Goal: Task Accomplishment & Management: Use online tool/utility

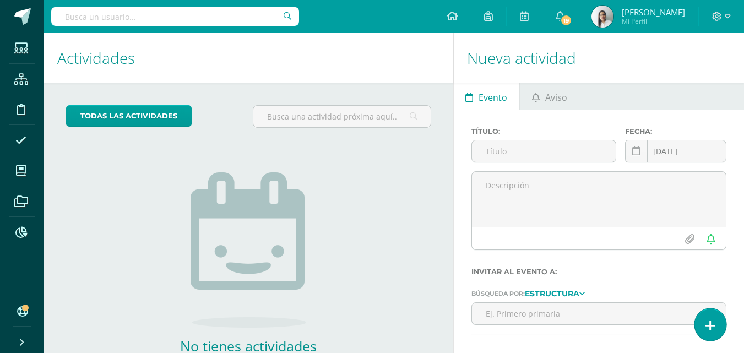
click at [706, 320] on icon at bounding box center [710, 325] width 10 height 13
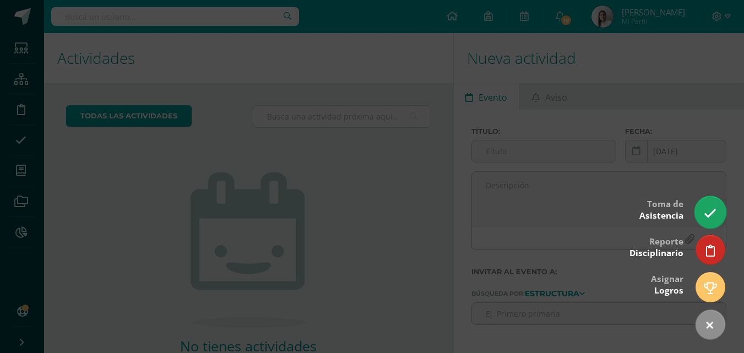
click at [714, 220] on icon at bounding box center [710, 213] width 13 height 13
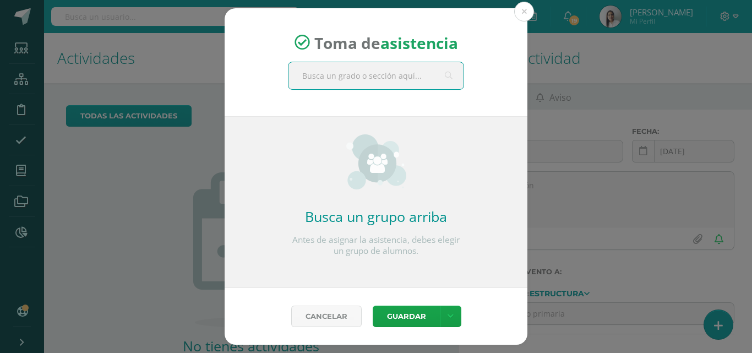
click at [387, 75] on input "text" at bounding box center [376, 75] width 175 height 27
type input "maternal"
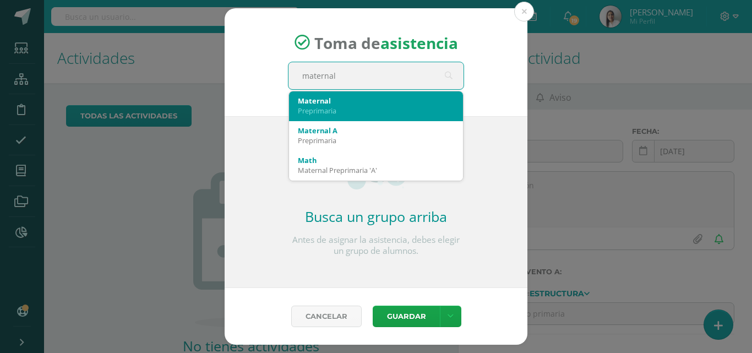
click at [314, 108] on div "Preprimaria" at bounding box center [376, 111] width 156 height 10
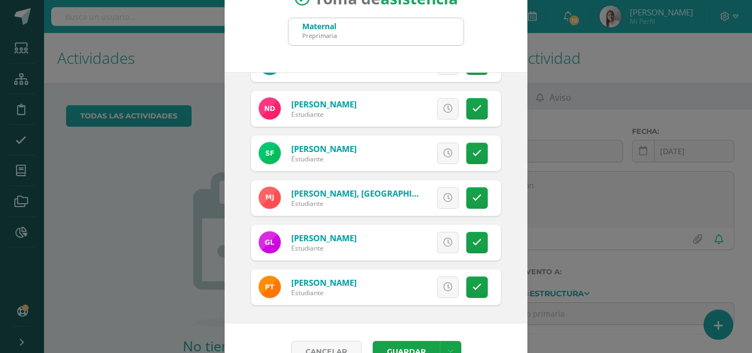
scroll to position [63, 0]
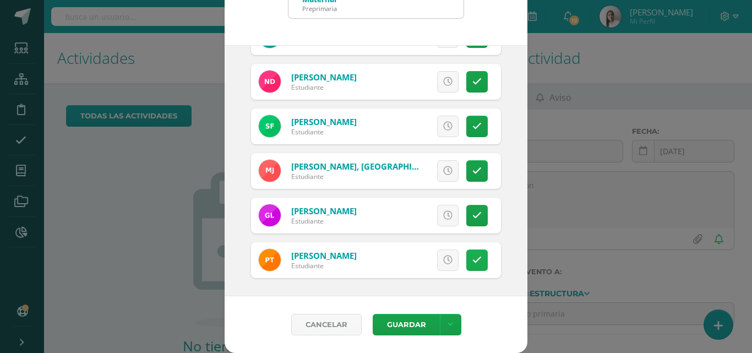
click at [472, 255] on icon at bounding box center [476, 259] width 9 height 9
click at [395, 325] on button "Guardar" at bounding box center [406, 324] width 67 height 21
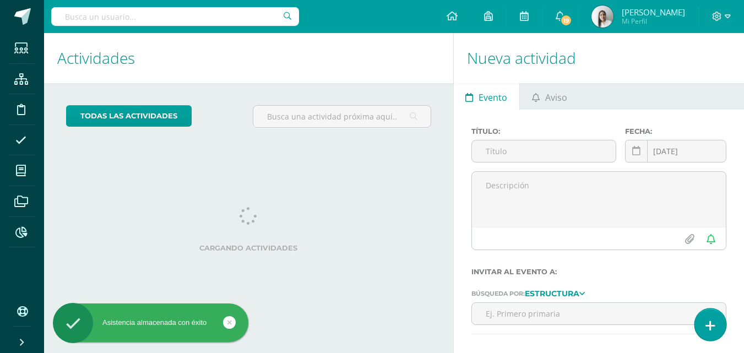
click at [716, 330] on link at bounding box center [709, 324] width 31 height 32
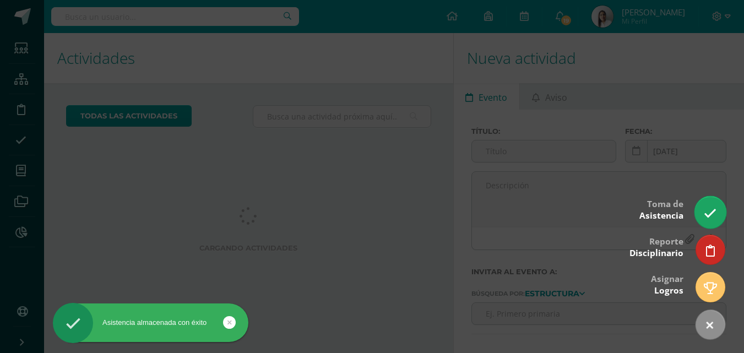
click at [714, 210] on icon at bounding box center [710, 213] width 13 height 13
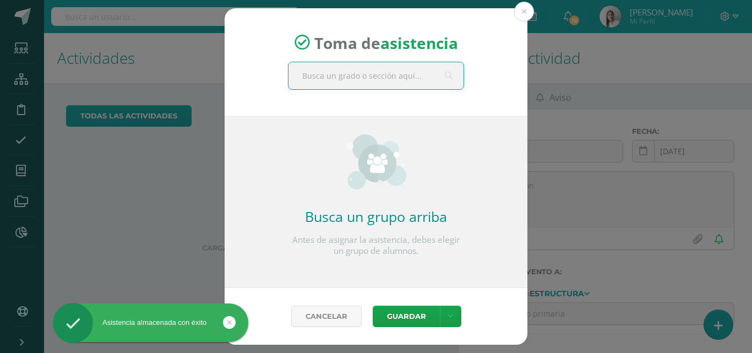
click at [335, 75] on input "text" at bounding box center [376, 75] width 175 height 27
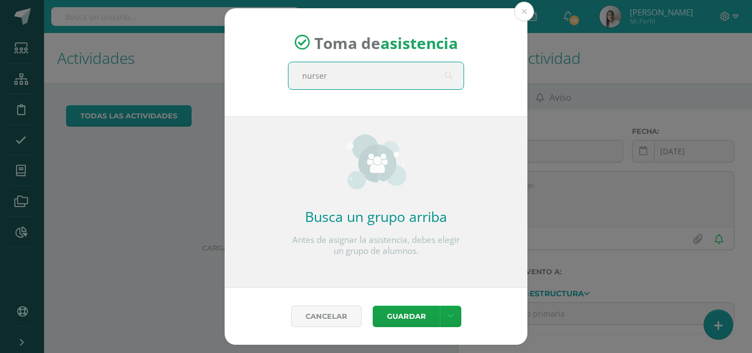
type input "nursery"
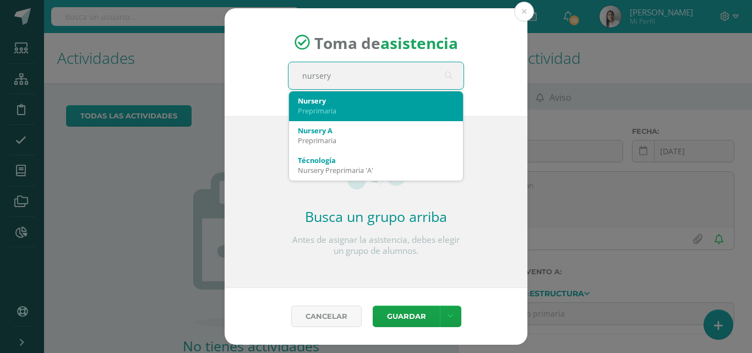
click at [331, 110] on div "Preprimaria" at bounding box center [376, 111] width 156 height 10
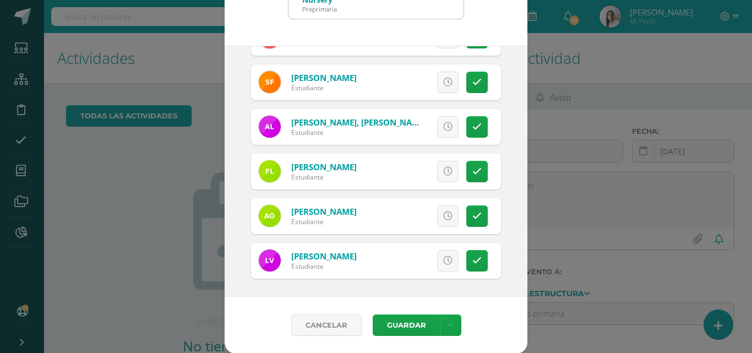
scroll to position [63, 0]
click at [400, 325] on button "Guardar" at bounding box center [406, 324] width 67 height 21
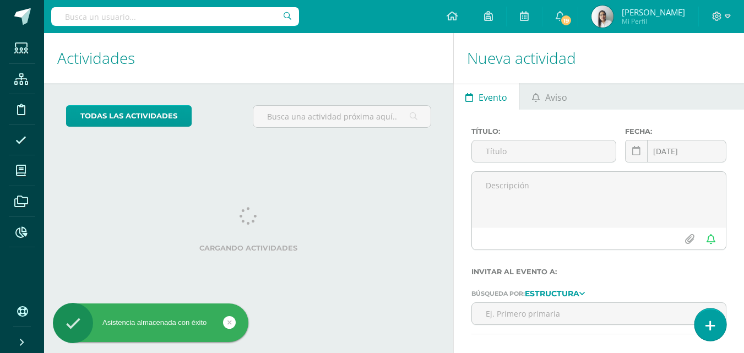
click at [707, 320] on icon at bounding box center [710, 325] width 10 height 13
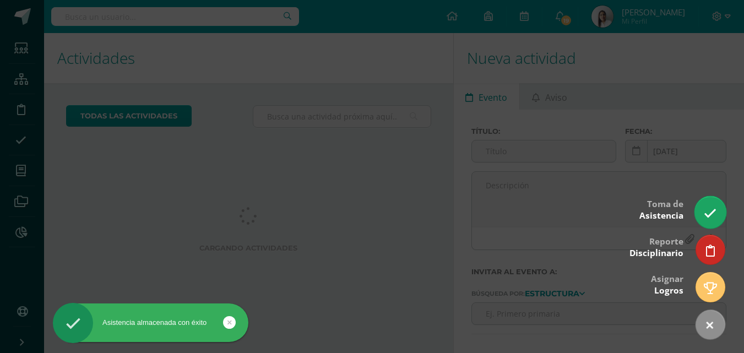
click at [710, 215] on icon at bounding box center [710, 213] width 13 height 13
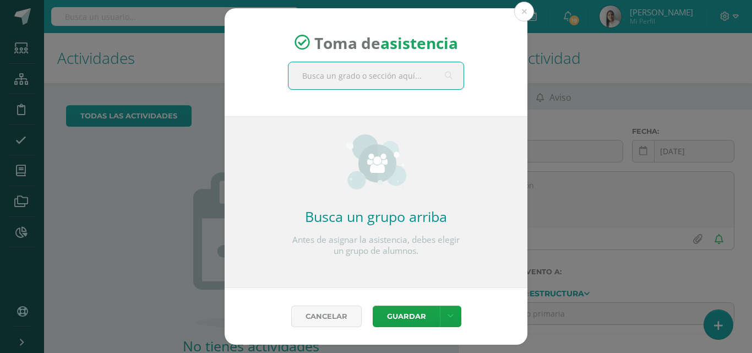
click at [417, 74] on input "text" at bounding box center [376, 75] width 175 height 27
type input "prekinder"
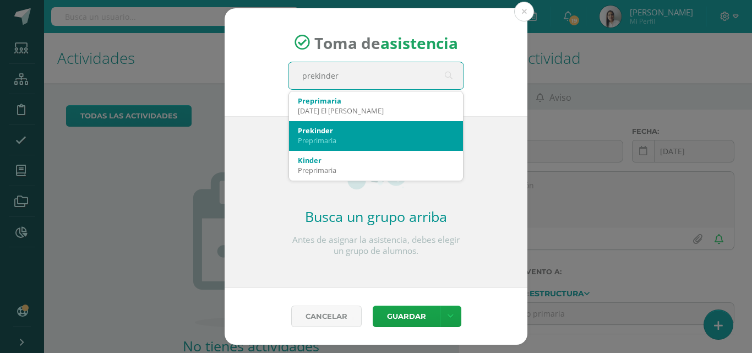
click at [347, 137] on div "Preprimaria" at bounding box center [376, 140] width 156 height 10
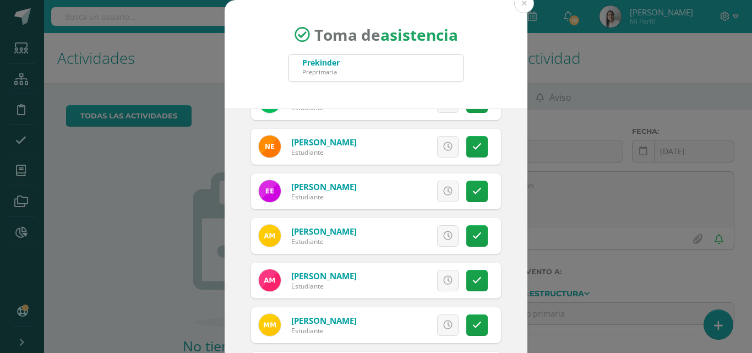
scroll to position [165, 0]
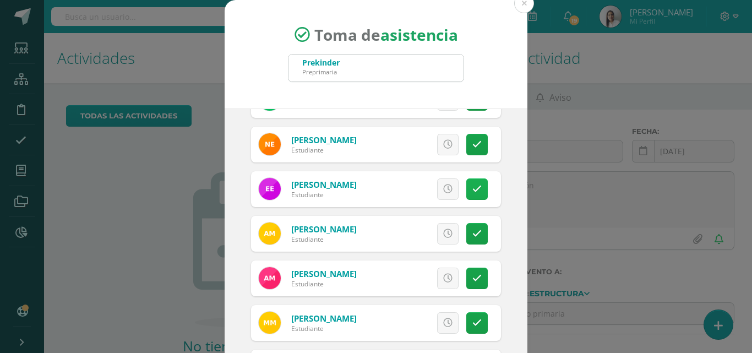
click at [466, 191] on link at bounding box center [476, 188] width 21 height 21
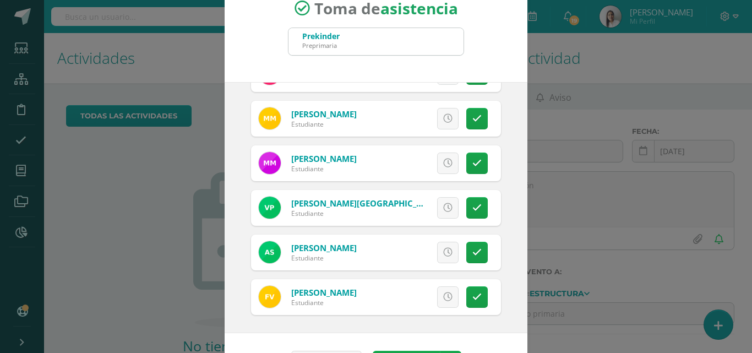
scroll to position [63, 0]
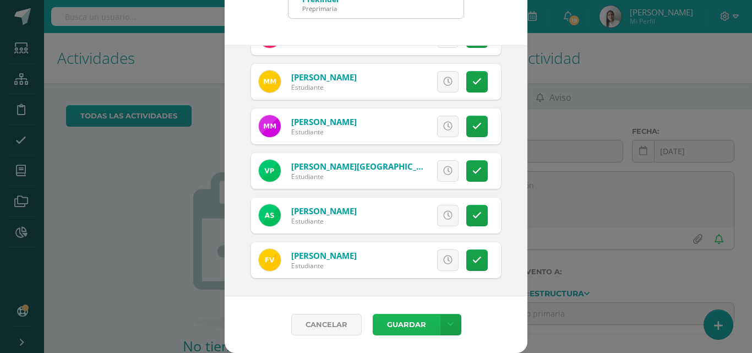
click at [410, 325] on button "Guardar" at bounding box center [406, 324] width 67 height 21
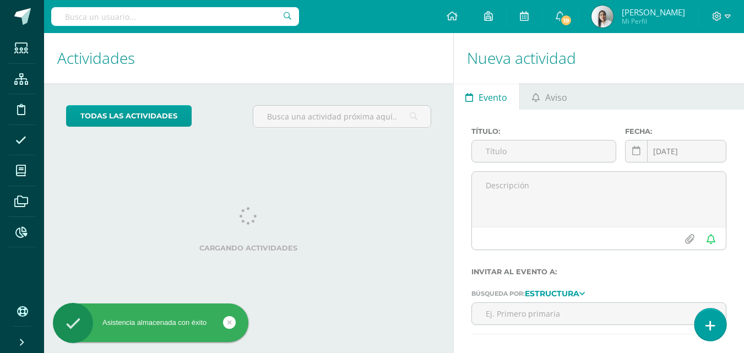
click at [707, 320] on icon at bounding box center [710, 325] width 10 height 13
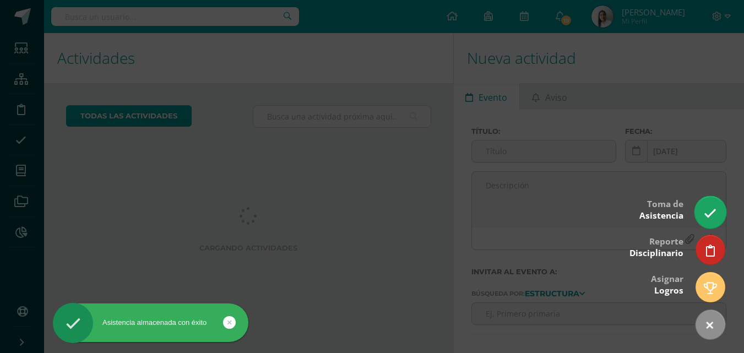
click at [713, 208] on icon at bounding box center [710, 213] width 13 height 13
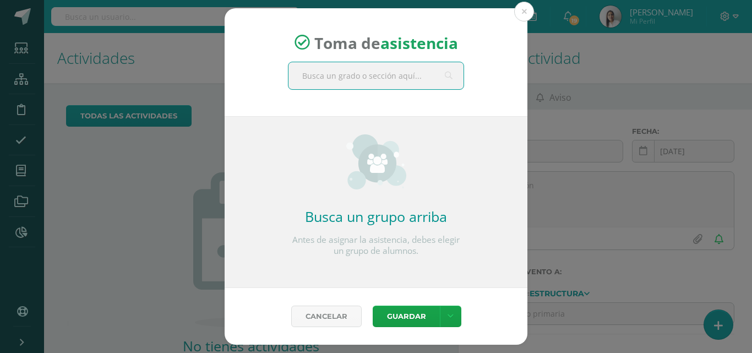
click at [387, 78] on input "text" at bounding box center [376, 75] width 175 height 27
type input "kinder a"
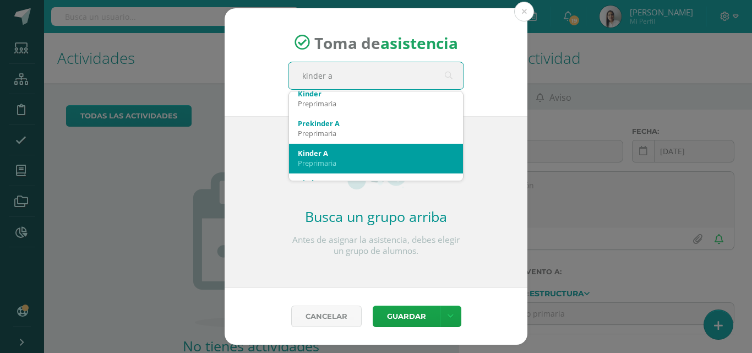
scroll to position [55, 0]
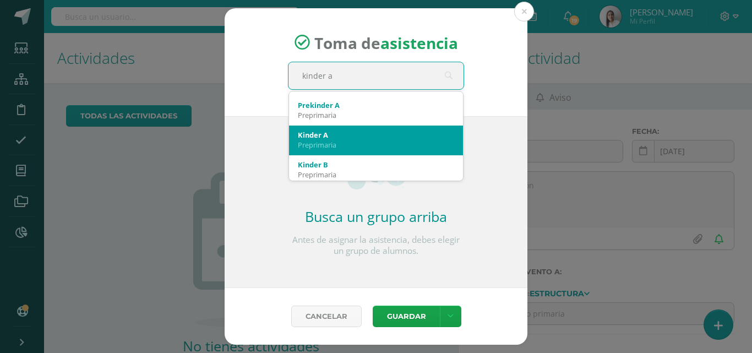
click at [340, 141] on div "Preprimaria" at bounding box center [376, 145] width 156 height 10
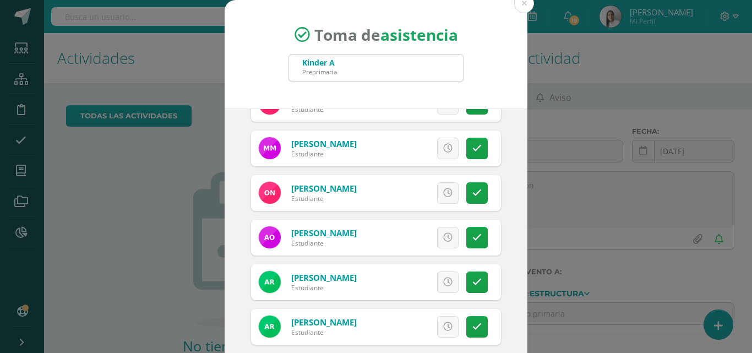
scroll to position [385, 0]
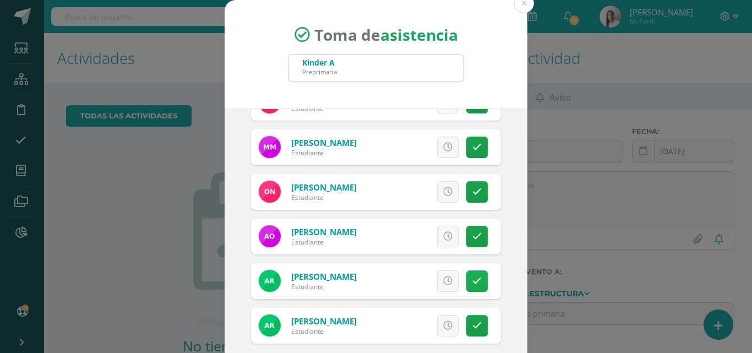
click at [472, 285] on icon at bounding box center [476, 280] width 9 height 9
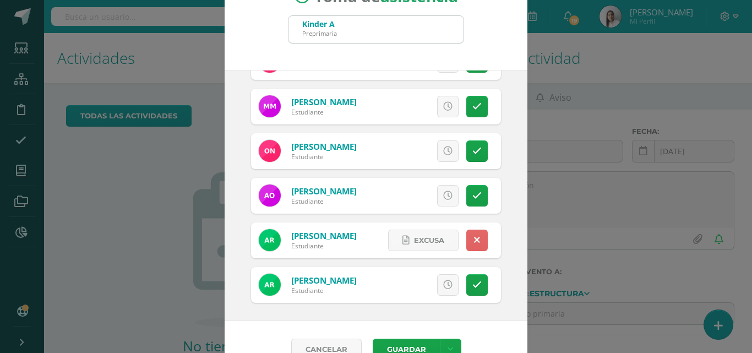
scroll to position [55, 0]
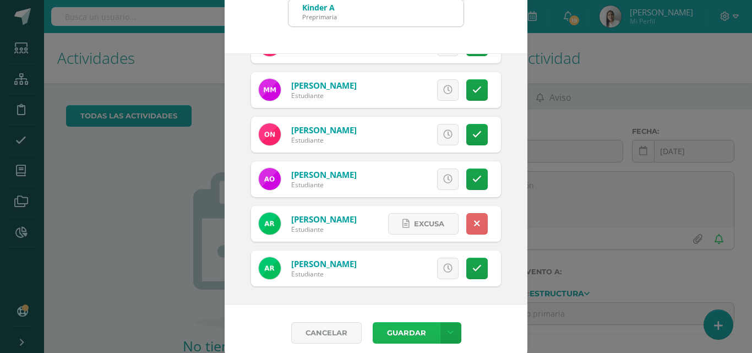
click at [401, 334] on button "Guardar" at bounding box center [406, 332] width 67 height 21
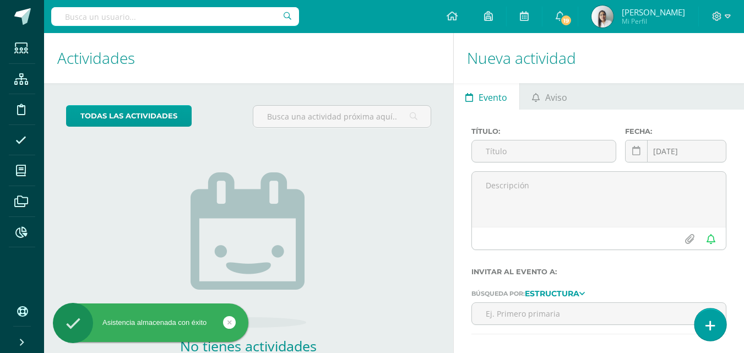
click at [704, 318] on link at bounding box center [709, 324] width 31 height 32
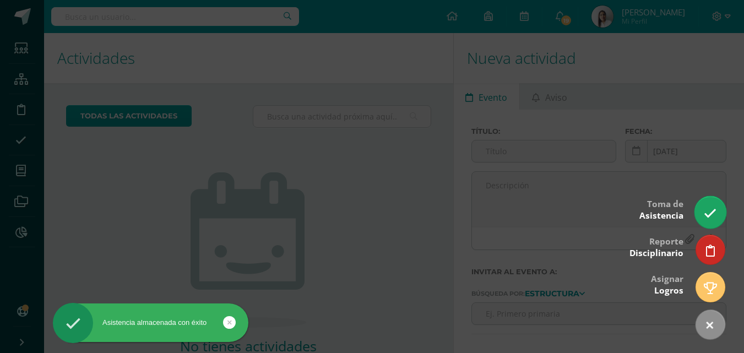
click at [702, 210] on link at bounding box center [709, 212] width 31 height 32
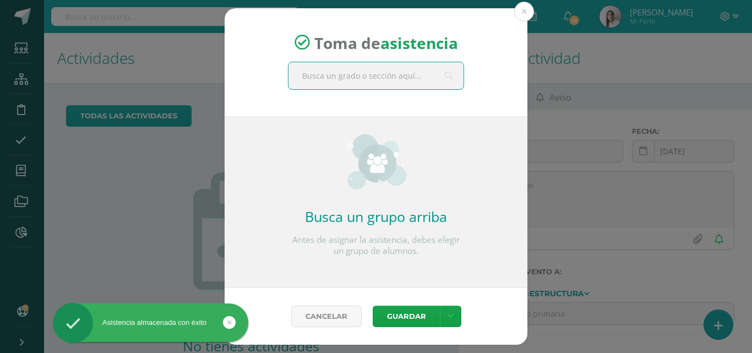
click at [385, 74] on input "text" at bounding box center [376, 75] width 175 height 27
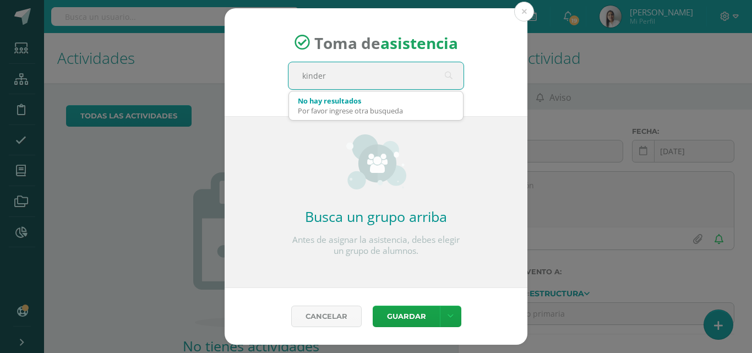
type input "kinder b"
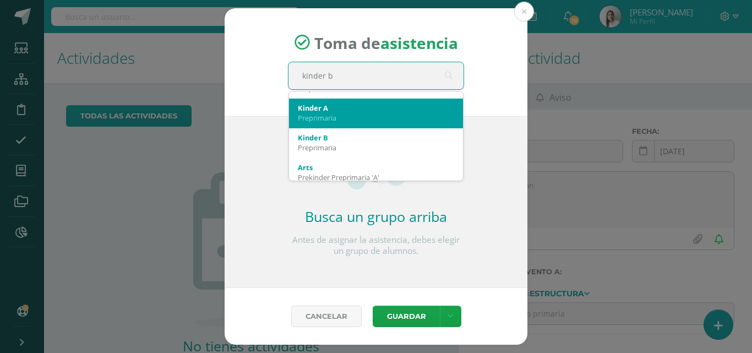
scroll to position [110, 0]
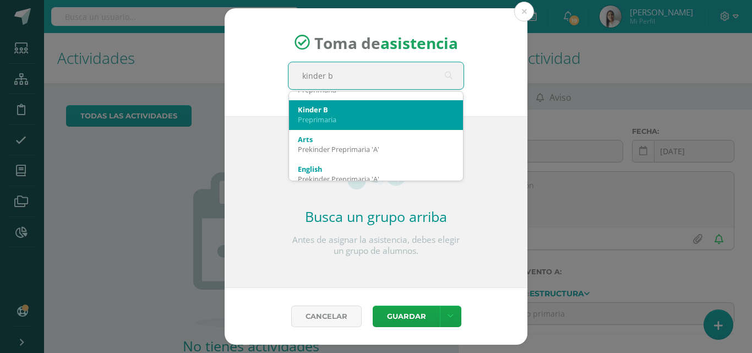
click at [361, 108] on div "Kinder B" at bounding box center [376, 110] width 156 height 10
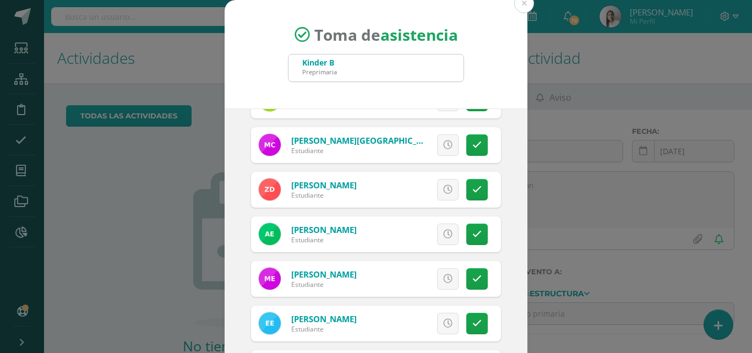
scroll to position [165, 0]
click at [472, 233] on icon at bounding box center [476, 233] width 9 height 9
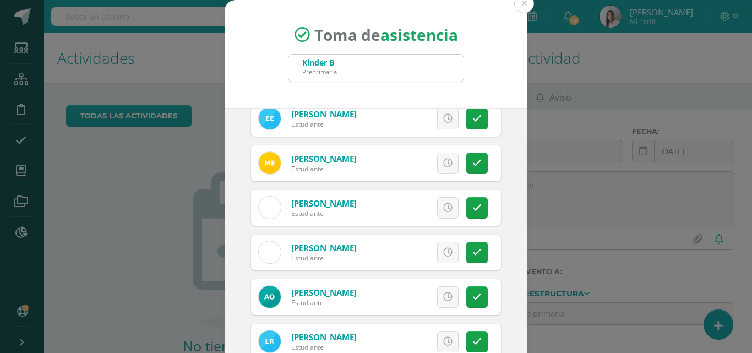
scroll to position [385, 0]
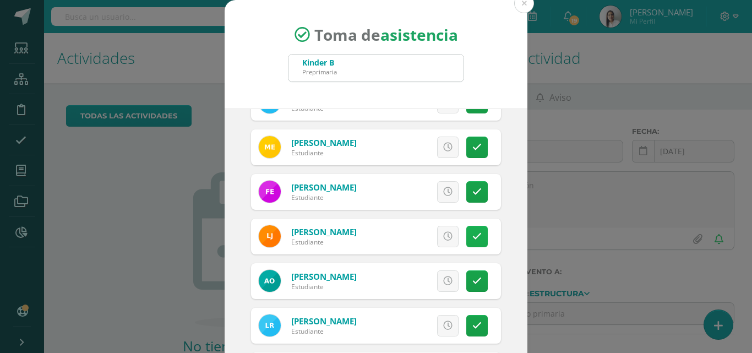
click at [472, 233] on icon at bounding box center [476, 236] width 9 height 9
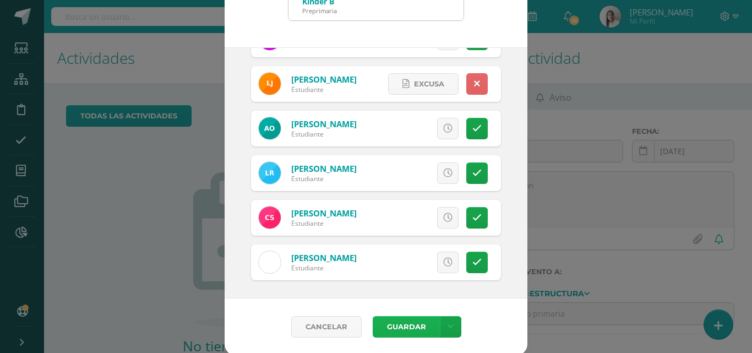
scroll to position [63, 0]
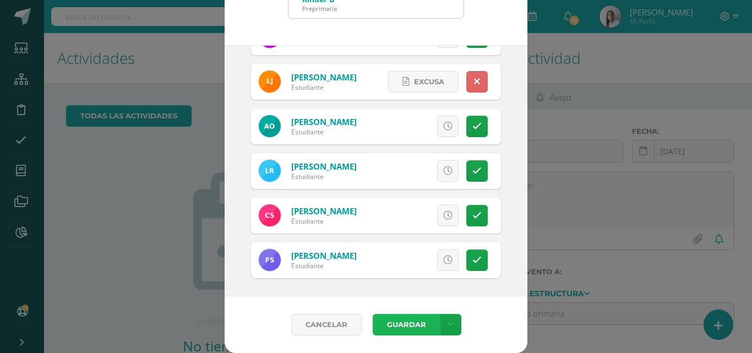
click at [399, 323] on button "Guardar" at bounding box center [406, 324] width 67 height 21
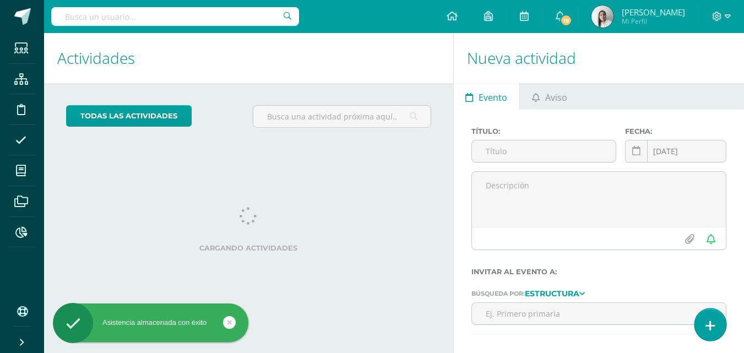
click at [715, 324] on link at bounding box center [709, 324] width 31 height 32
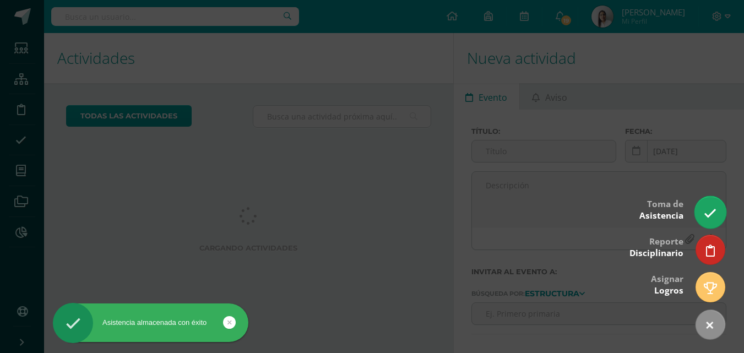
click at [713, 211] on icon at bounding box center [710, 213] width 13 height 13
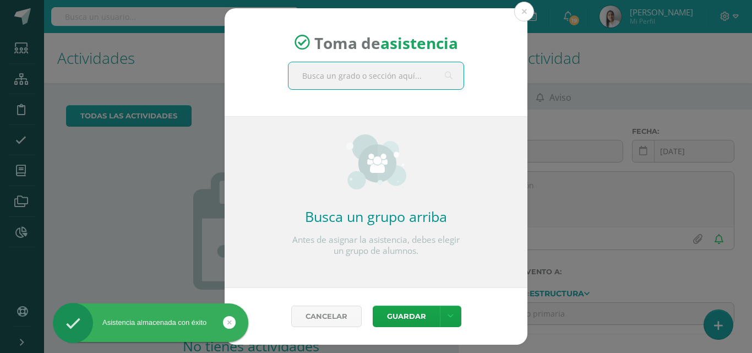
click at [403, 78] on input "text" at bounding box center [376, 75] width 175 height 27
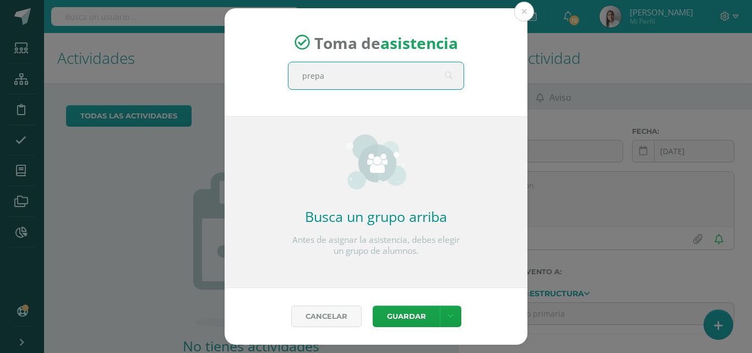
type input "prepa a"
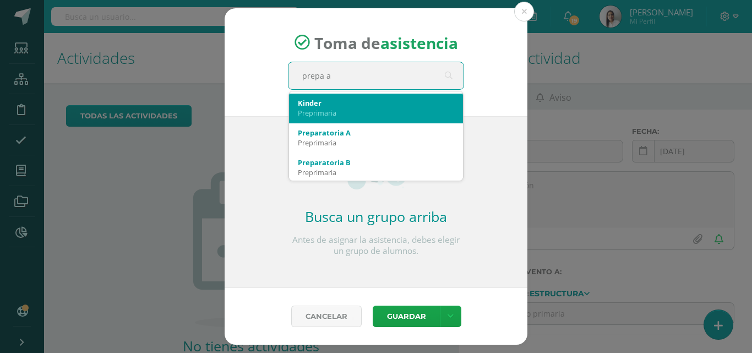
scroll to position [165, 0]
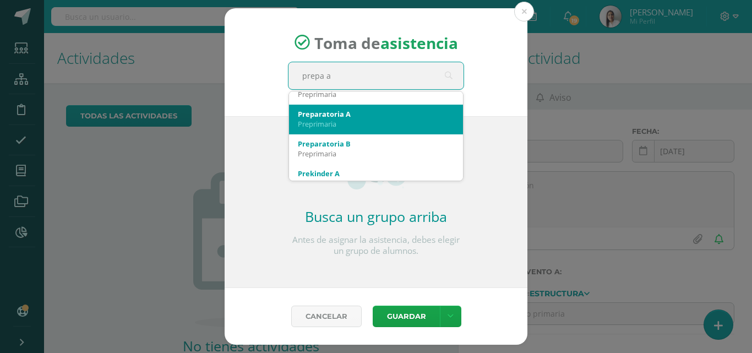
click at [360, 118] on div "Preparatoria A" at bounding box center [376, 114] width 156 height 10
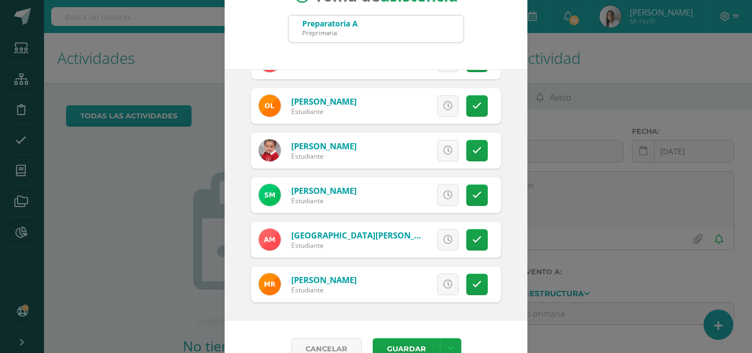
scroll to position [63, 0]
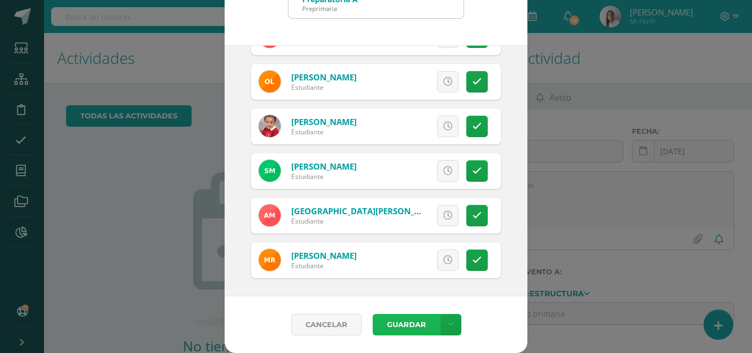
click at [409, 320] on button "Guardar" at bounding box center [406, 324] width 67 height 21
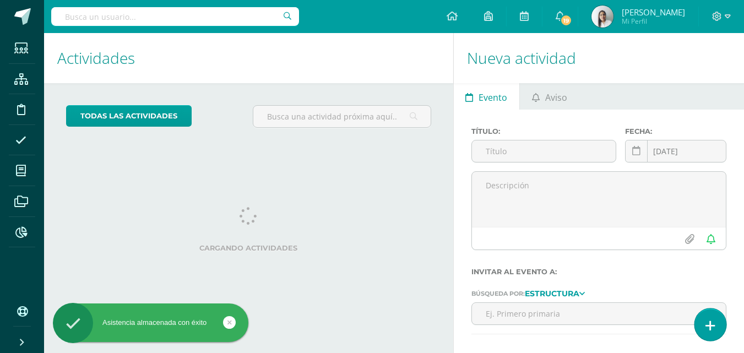
click at [701, 323] on link at bounding box center [709, 324] width 31 height 32
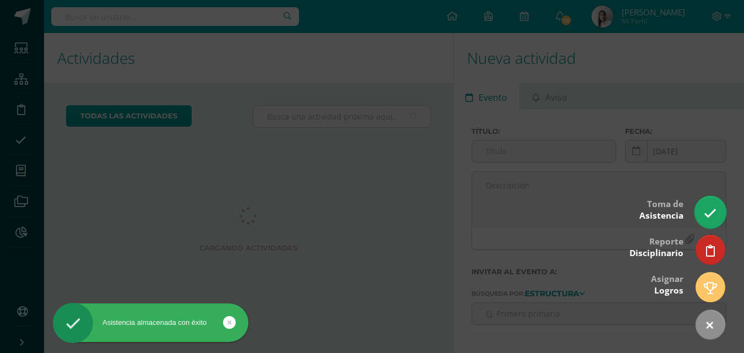
click at [715, 214] on icon at bounding box center [710, 213] width 13 height 13
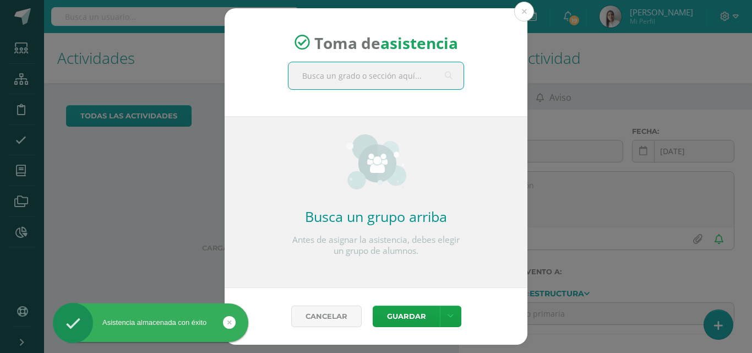
click at [404, 71] on input "text" at bounding box center [376, 75] width 175 height 27
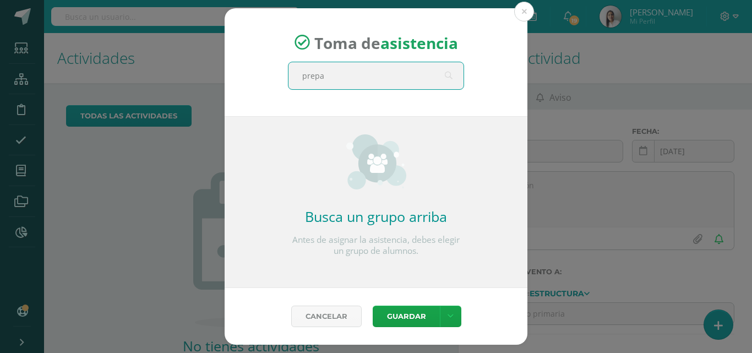
type input "prepa b"
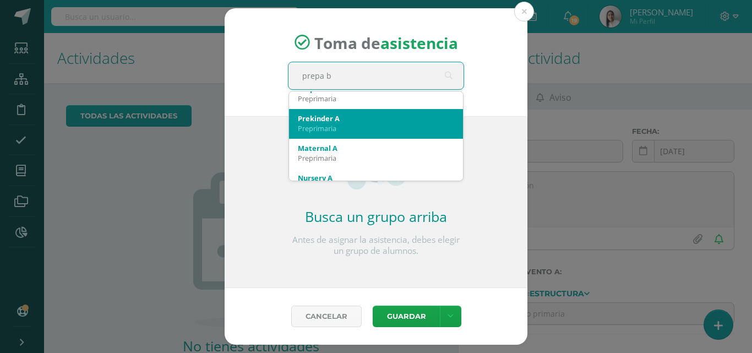
scroll to position [165, 0]
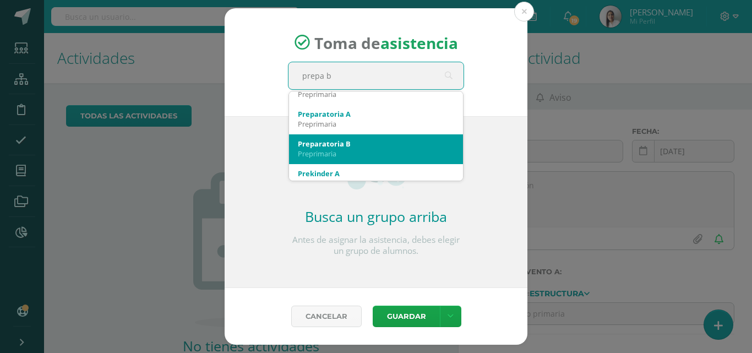
click at [327, 146] on div "Preparatoria B" at bounding box center [376, 144] width 156 height 10
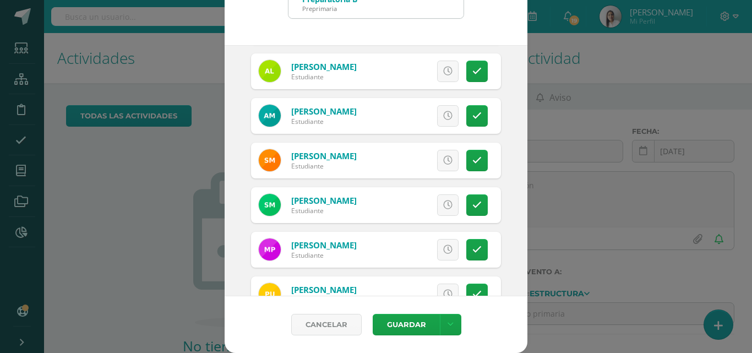
scroll to position [343, 0]
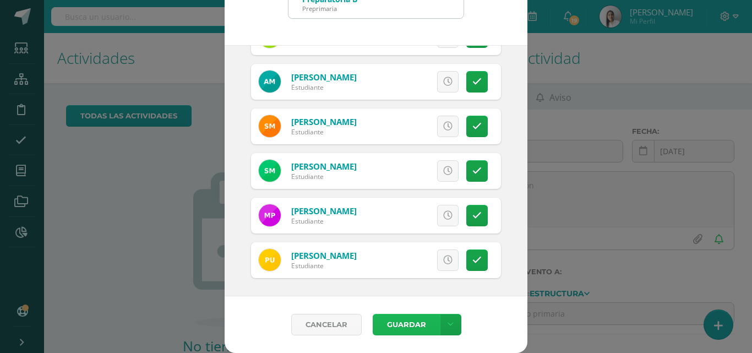
click at [401, 325] on button "Guardar" at bounding box center [406, 324] width 67 height 21
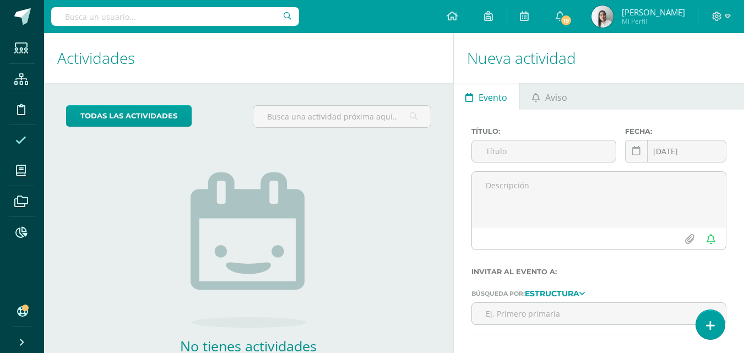
click at [18, 142] on icon at bounding box center [20, 140] width 11 height 11
click at [17, 142] on icon at bounding box center [20, 140] width 11 height 11
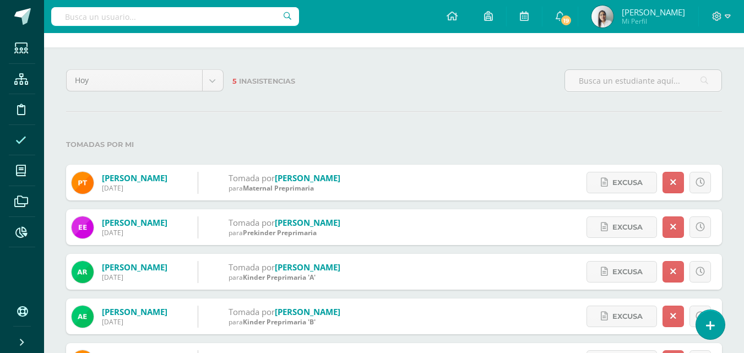
scroll to position [55, 0]
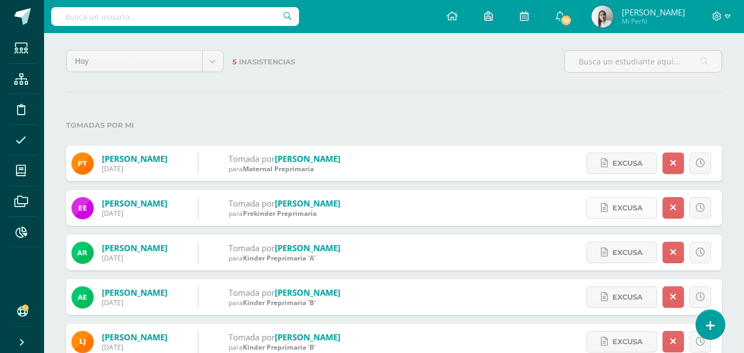
click at [625, 209] on span "Excusa" at bounding box center [627, 208] width 30 height 20
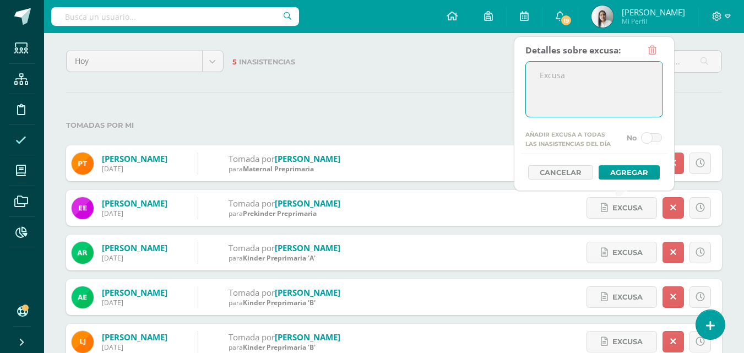
click at [565, 83] on textarea at bounding box center [594, 89] width 137 height 55
type textarea "excusa"
click at [621, 170] on button "Agregar" at bounding box center [629, 172] width 61 height 14
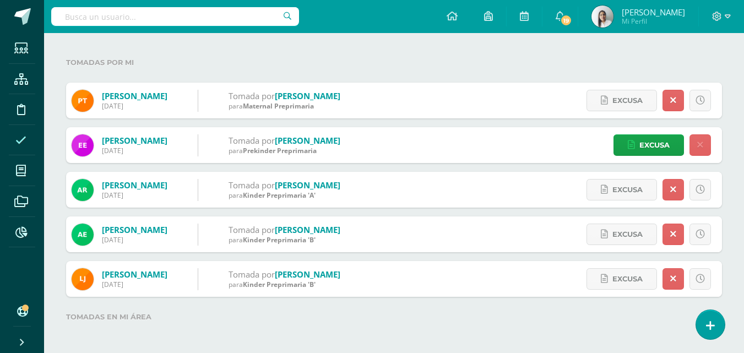
scroll to position [124, 0]
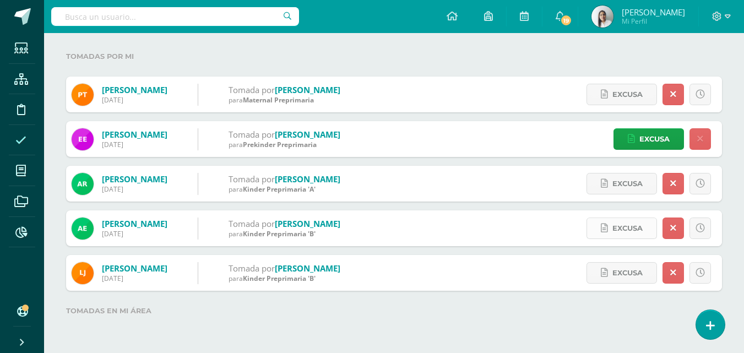
click at [628, 225] on span "Excusa" at bounding box center [627, 228] width 30 height 20
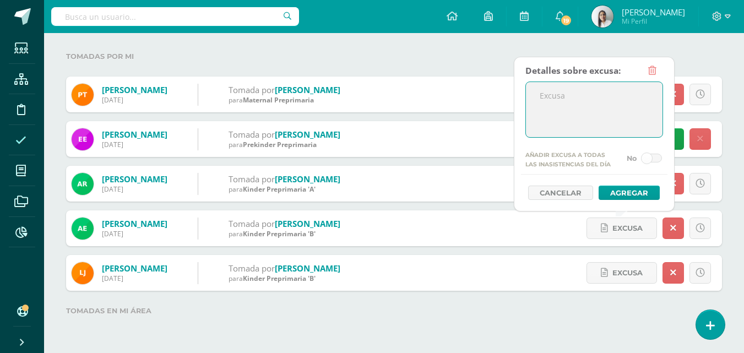
click at [593, 113] on textarea at bounding box center [594, 109] width 137 height 55
type textarea "excusa"
click at [627, 193] on button "Agregar" at bounding box center [629, 193] width 61 height 14
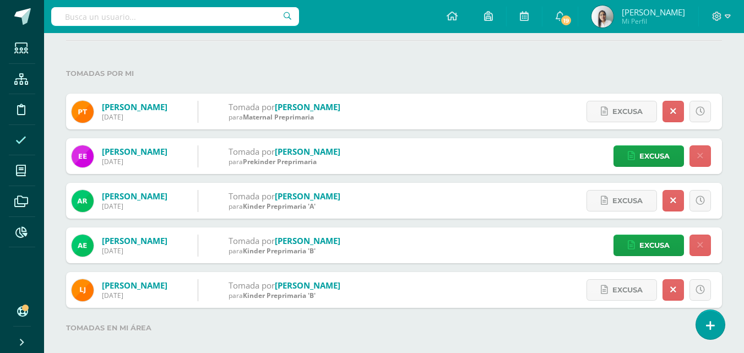
scroll to position [124, 0]
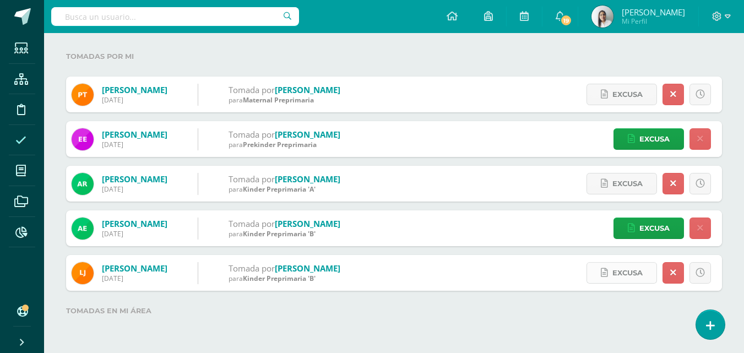
click at [626, 272] on span "Excusa" at bounding box center [627, 273] width 30 height 20
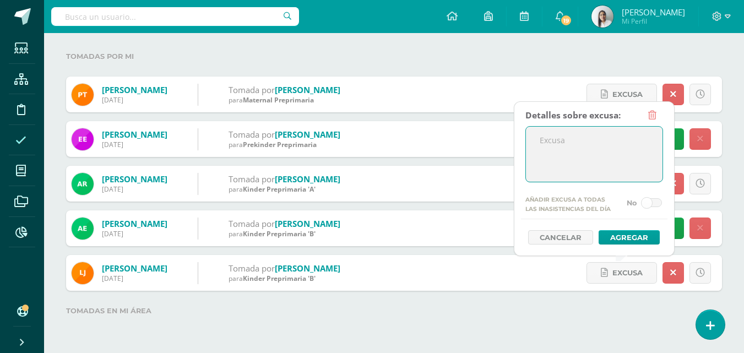
click at [574, 153] on textarea at bounding box center [594, 154] width 137 height 55
type textarea "excusa"
click at [615, 236] on button "Agregar" at bounding box center [629, 237] width 61 height 14
